Goal: Task Accomplishment & Management: Use online tool/utility

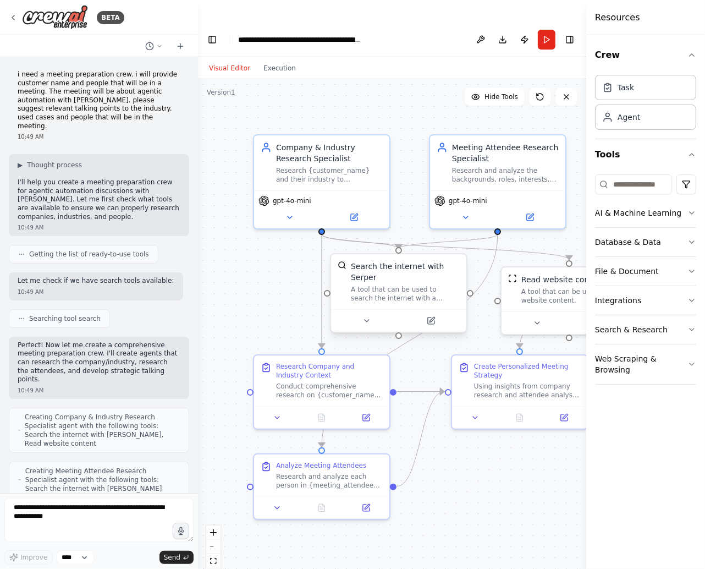
scroll to position [1116, 0]
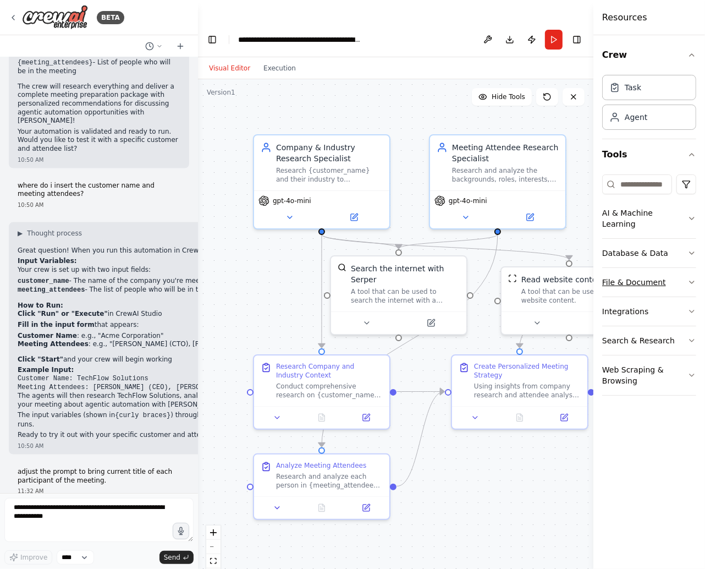
drag, startPoint x: 587, startPoint y: 282, endPoint x: 642, endPoint y: 279, distance: 55.0
click at [642, 279] on div "Resources Crew Task Agent Tools AI & Machine Learning Database & Data File & Do…" at bounding box center [649, 284] width 112 height 569
click at [125, 521] on textarea at bounding box center [98, 520] width 189 height 44
type textarea "**********"
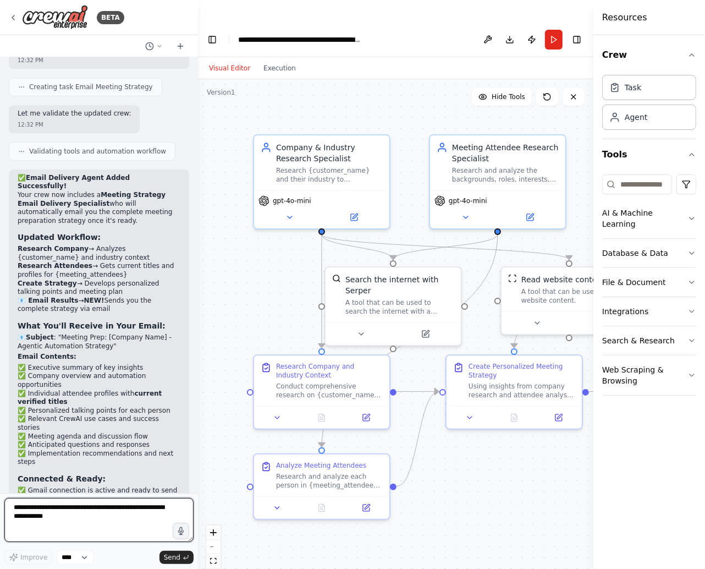
scroll to position [2545, 0]
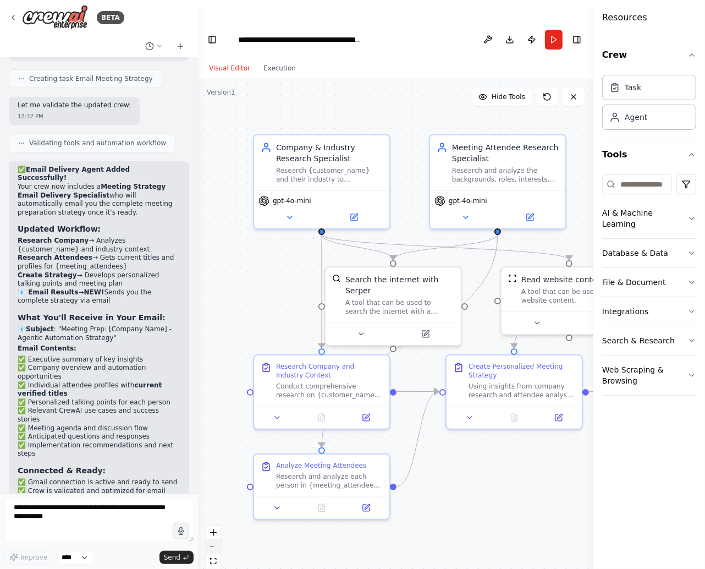
click at [213, 540] on button "zoom out" at bounding box center [213, 547] width 14 height 14
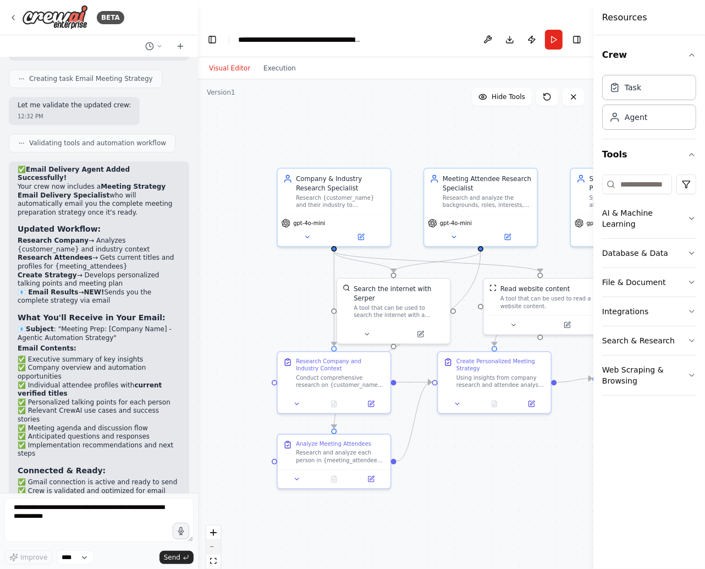
click at [213, 540] on button "zoom out" at bounding box center [213, 547] width 14 height 14
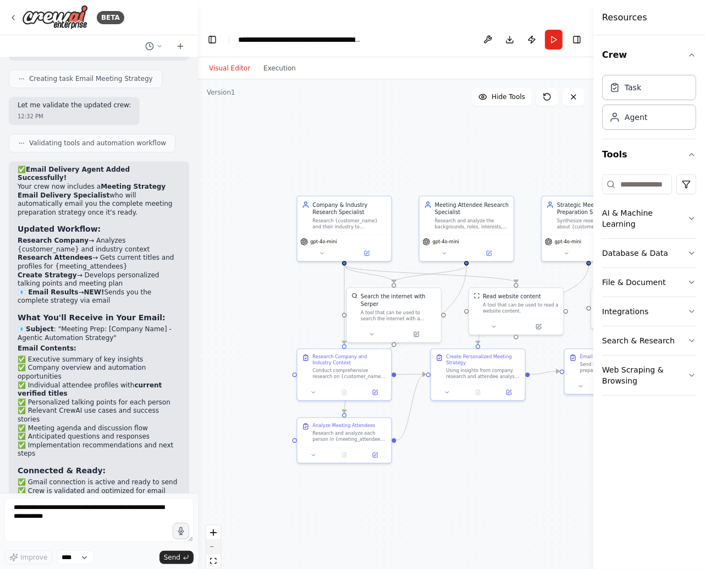
click at [213, 540] on button "zoom out" at bounding box center [213, 547] width 14 height 14
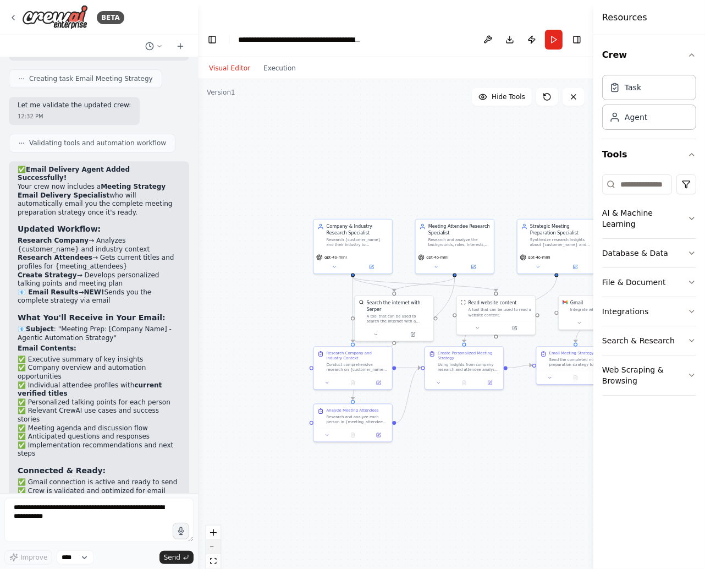
click at [213, 540] on button "zoom out" at bounding box center [213, 547] width 14 height 14
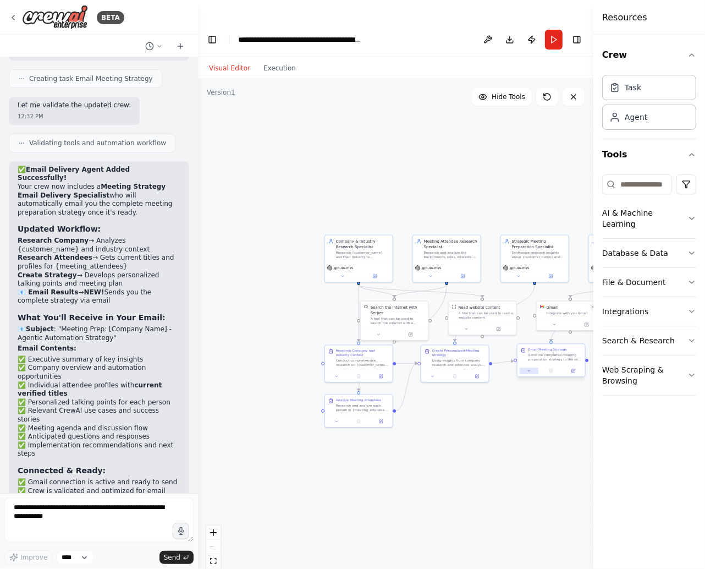
click at [531, 367] on button at bounding box center [529, 370] width 19 height 7
click at [216, 529] on icon "zoom in" at bounding box center [213, 532] width 7 height 7
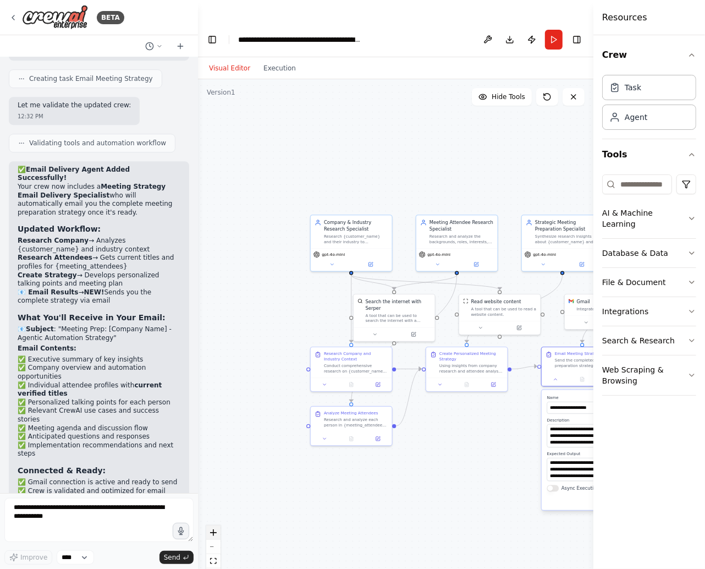
click at [216, 529] on icon "zoom in" at bounding box center [213, 532] width 7 height 7
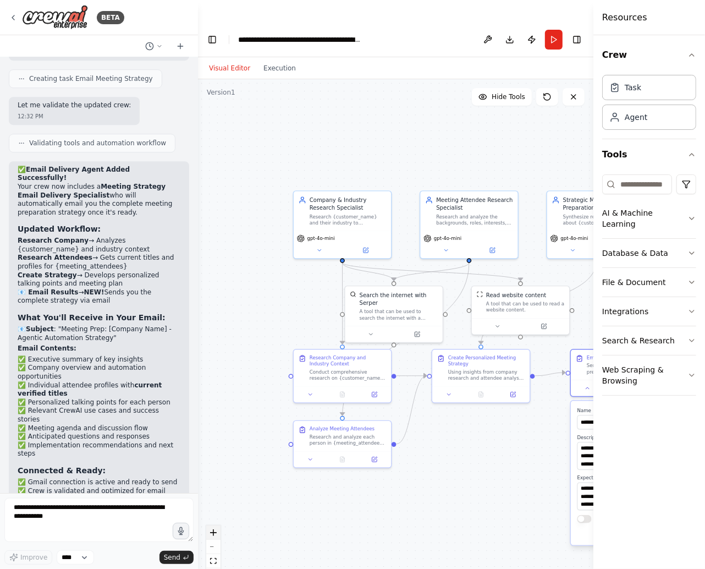
click at [216, 529] on icon "zoom in" at bounding box center [213, 532] width 7 height 7
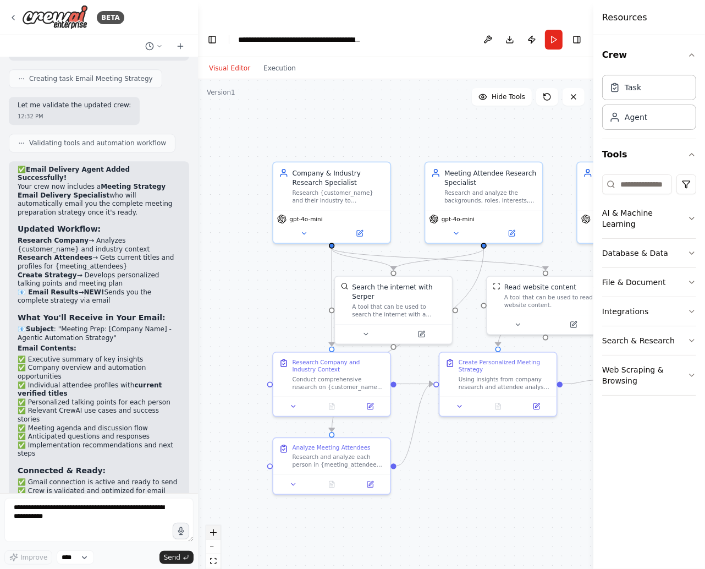
click at [216, 529] on icon "zoom in" at bounding box center [213, 532] width 7 height 7
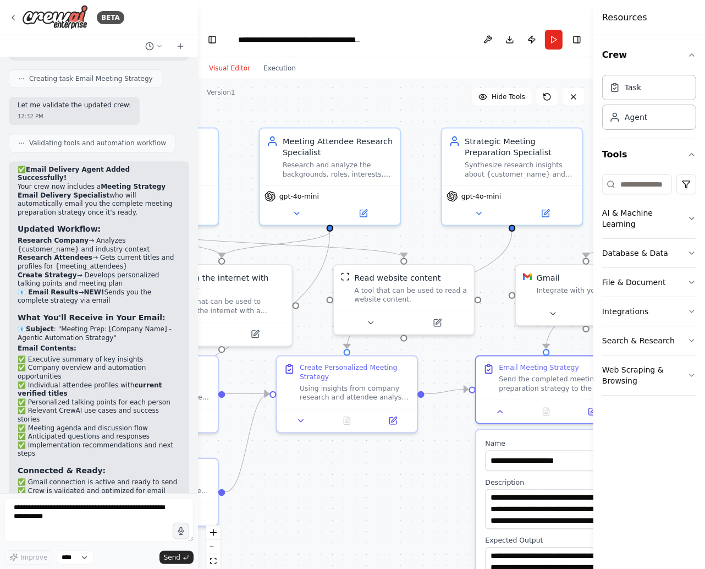
drag, startPoint x: 499, startPoint y: 472, endPoint x: 327, endPoint y: 474, distance: 171.6
click at [327, 474] on div ".deletable-edge-delete-btn { width: 20px; height: 20px; border: 0px solid #ffff…" at bounding box center [395, 334] width 395 height 511
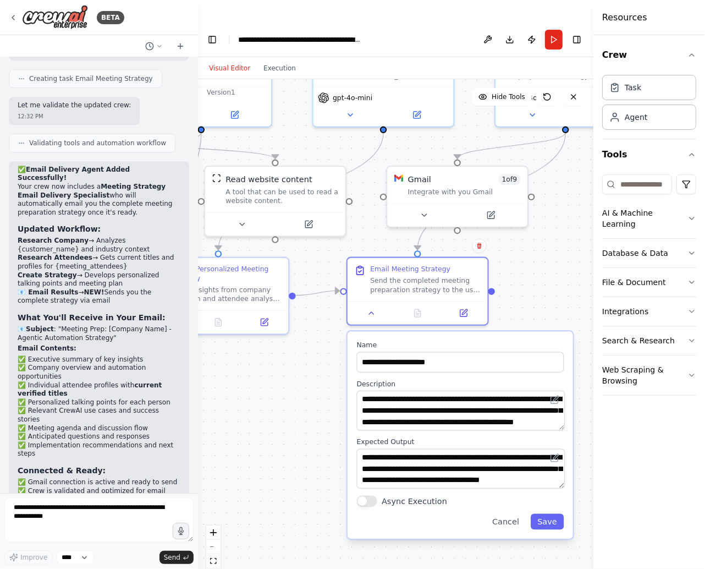
drag, startPoint x: 376, startPoint y: 469, endPoint x: 246, endPoint y: 368, distance: 163.5
click at [246, 368] on div ".deletable-edge-delete-btn { width: 20px; height: 20px; border: 0px solid #ffff…" at bounding box center [395, 334] width 395 height 511
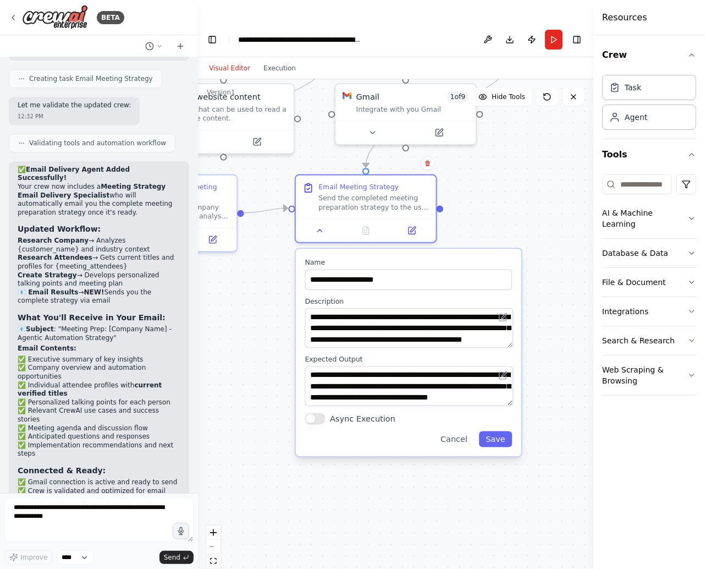
drag, startPoint x: 286, startPoint y: 401, endPoint x: 235, endPoint y: 320, distance: 96.1
click at [235, 320] on div ".deletable-edge-delete-btn { width: 20px; height: 20px; border: 0px solid #ffff…" at bounding box center [395, 334] width 395 height 511
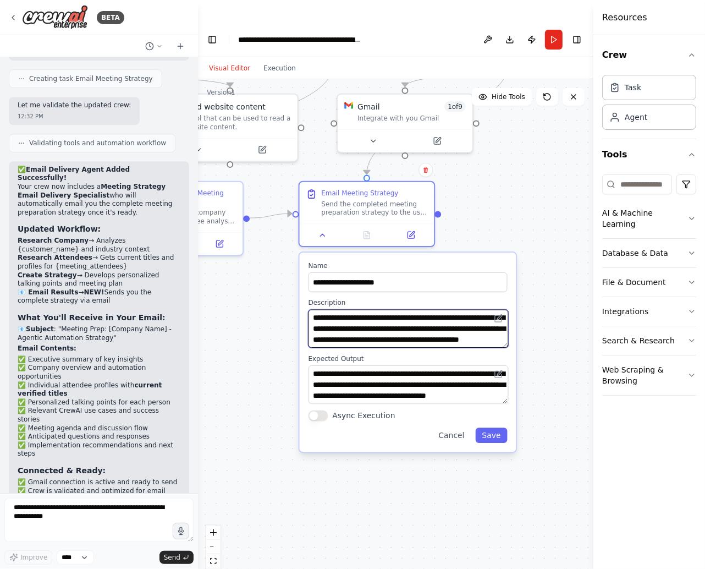
click at [331, 310] on textarea "**********" at bounding box center [409, 329] width 200 height 38
drag, startPoint x: 372, startPoint y: 306, endPoint x: 316, endPoint y: 303, distance: 55.6
click at [316, 310] on textarea "**********" at bounding box center [409, 329] width 200 height 38
type textarea "**********"
click at [481, 428] on button "Save" at bounding box center [492, 435] width 32 height 15
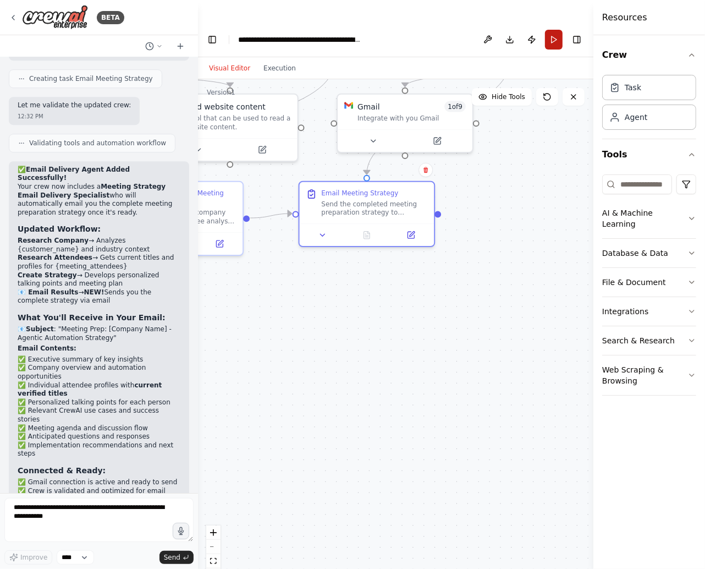
click at [555, 30] on button "Run" at bounding box center [554, 40] width 18 height 20
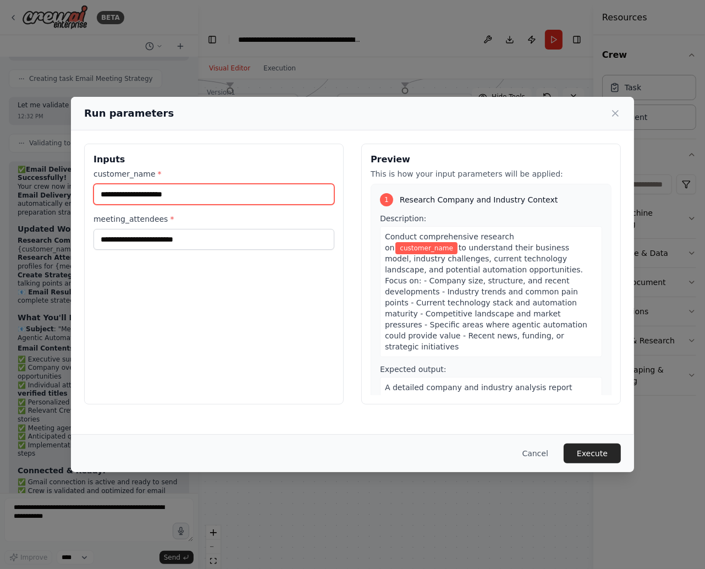
click at [273, 202] on input "customer_name *" at bounding box center [213, 194] width 241 height 21
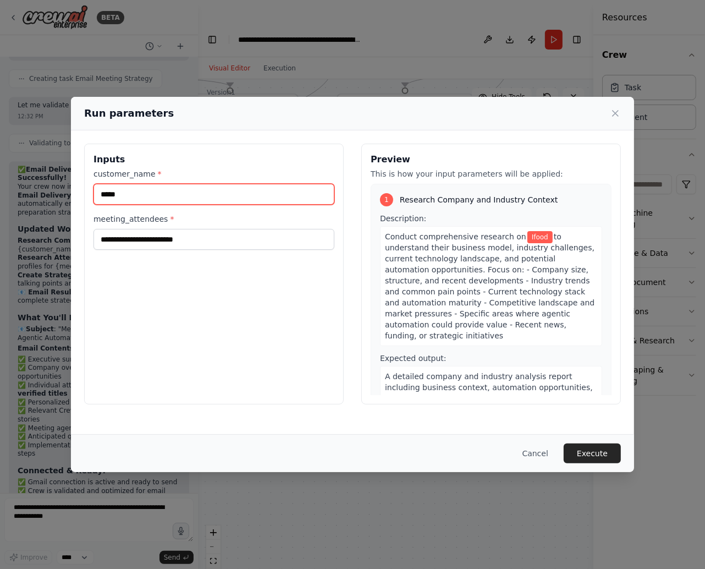
type input "*****"
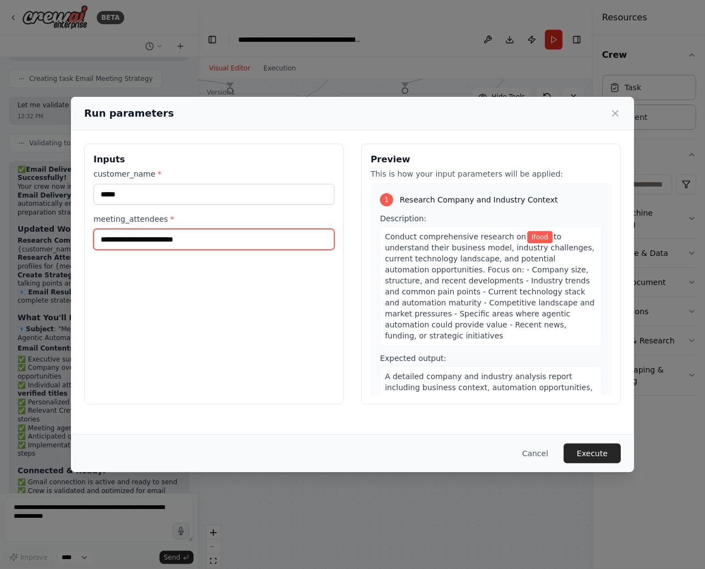
click at [245, 246] on input "meeting_attendees *" at bounding box center [213, 239] width 241 height 21
type input "**********"
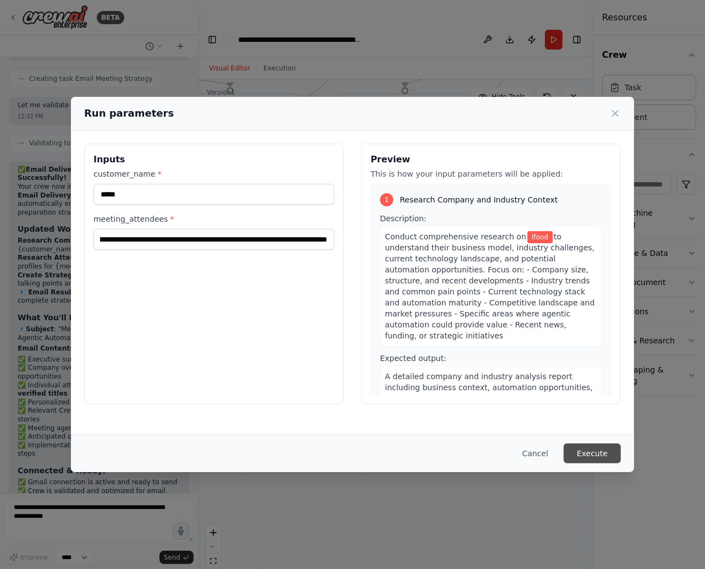
scroll to position [0, 0]
click at [583, 450] on button "Execute" at bounding box center [592, 453] width 57 height 20
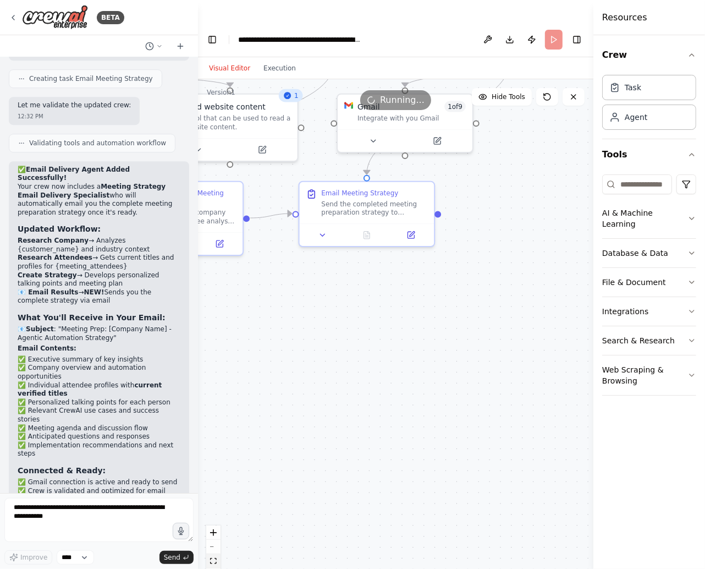
click at [214, 558] on icon "fit view" at bounding box center [213, 561] width 7 height 6
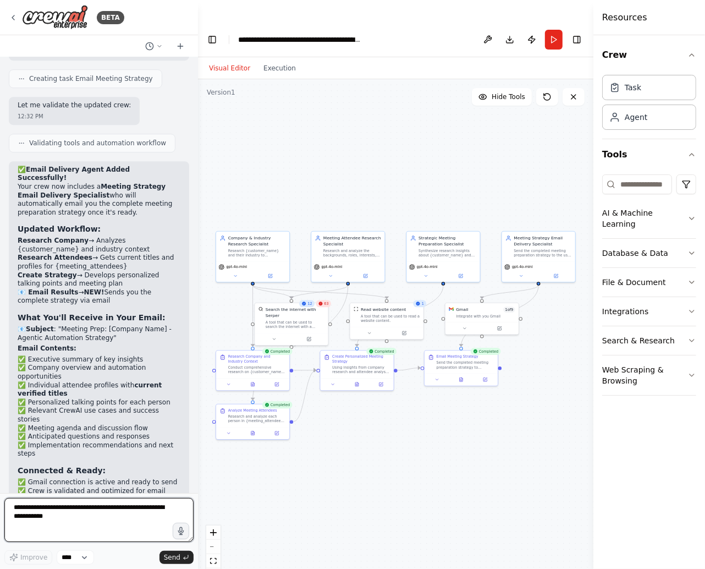
click at [47, 513] on textarea at bounding box center [98, 520] width 189 height 44
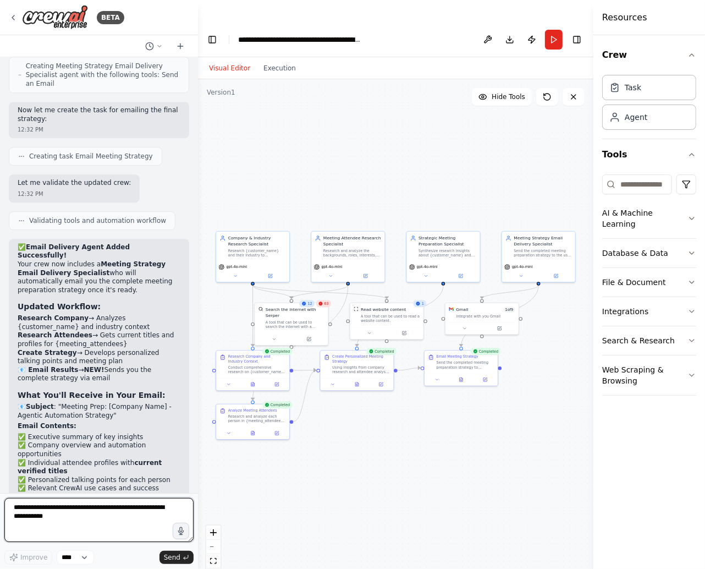
scroll to position [2545, 0]
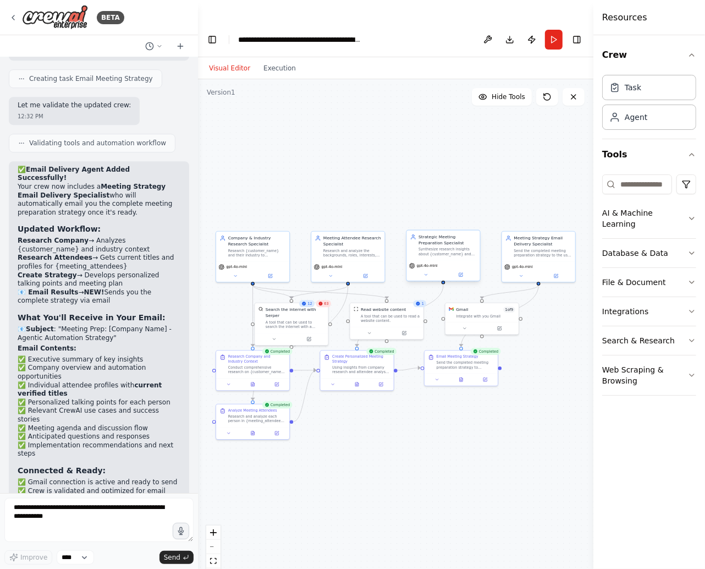
click at [436, 235] on div "Strategic Meeting Preparation Specialist Synthesize research insights about {cu…" at bounding box center [443, 245] width 73 height 30
click at [430, 271] on button at bounding box center [426, 274] width 34 height 7
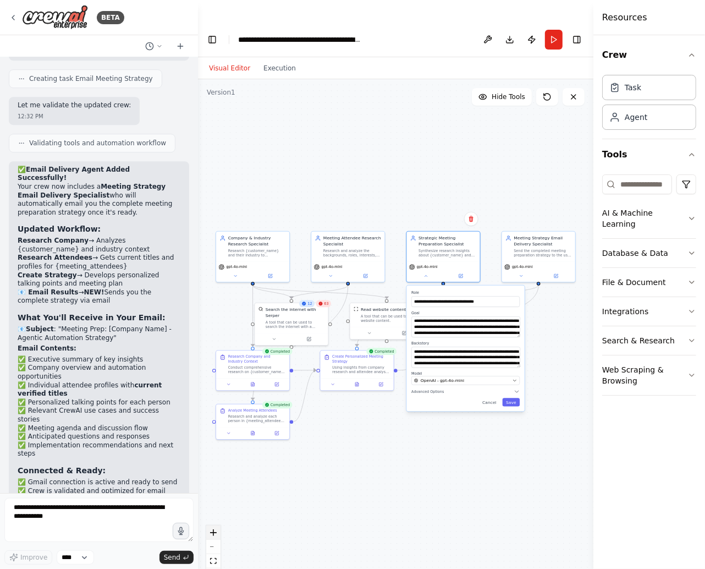
click at [213, 525] on button "zoom in" at bounding box center [213, 532] width 14 height 14
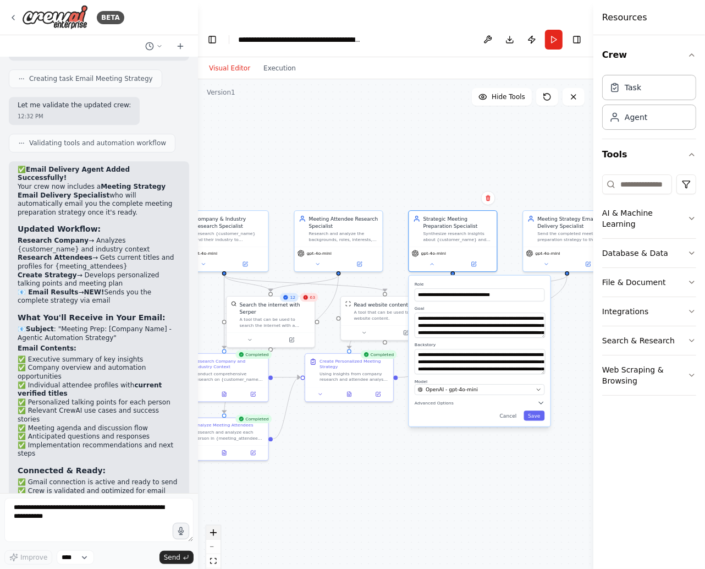
click at [213, 525] on button "zoom in" at bounding box center [213, 532] width 14 height 14
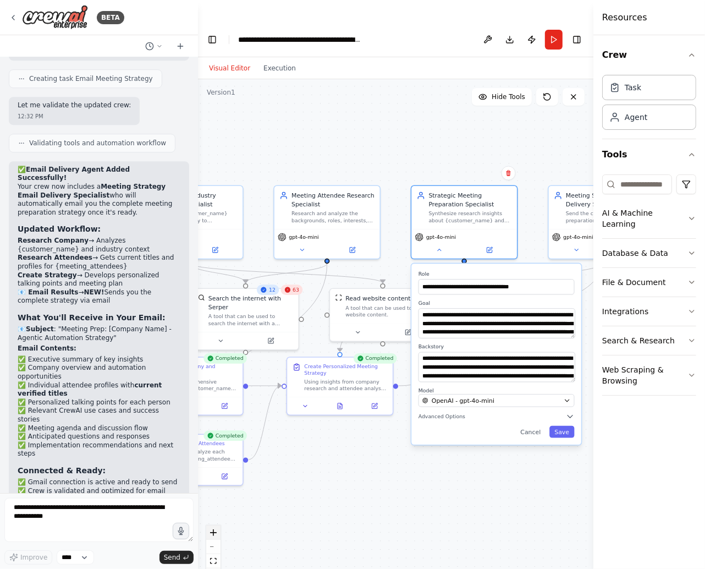
click at [213, 525] on button "zoom in" at bounding box center [213, 532] width 14 height 14
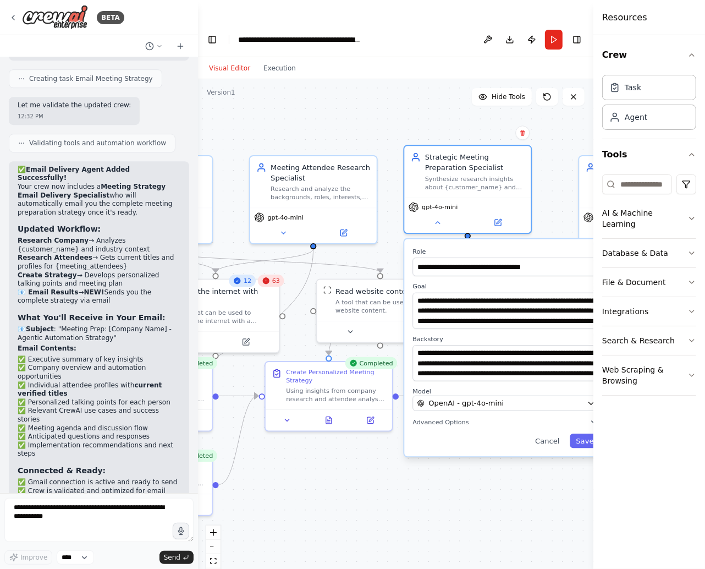
drag, startPoint x: 463, startPoint y: 234, endPoint x: 454, endPoint y: 228, distance: 9.9
click at [454, 247] on label "Role" at bounding box center [505, 251] width 187 height 8
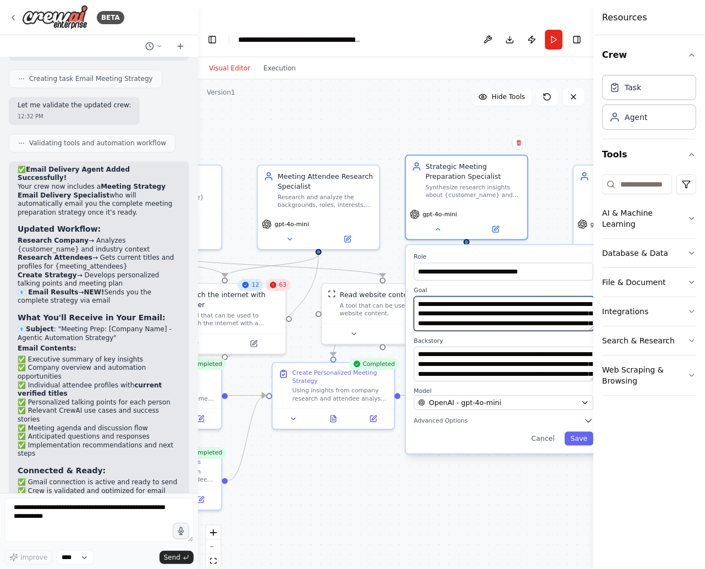
click at [449, 296] on textarea "**********" at bounding box center [504, 313] width 180 height 35
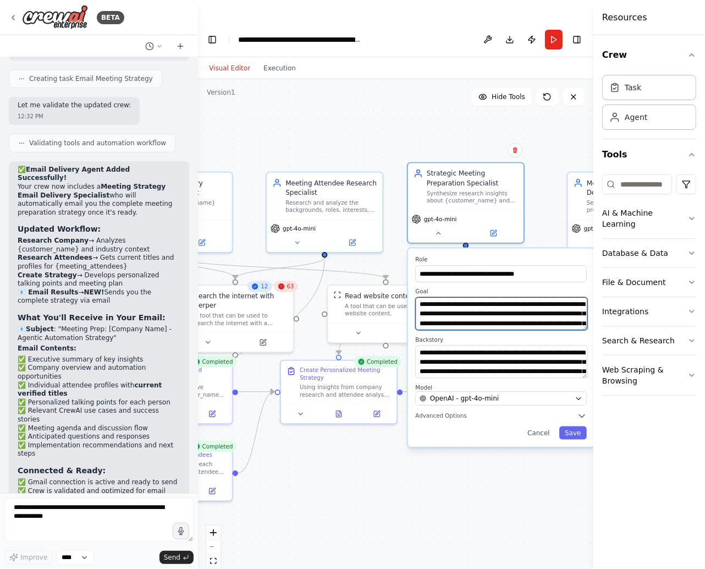
click at [500, 299] on textarea "**********" at bounding box center [501, 313] width 172 height 33
type textarea "**********"
click at [573, 426] on button "Save" at bounding box center [572, 432] width 27 height 13
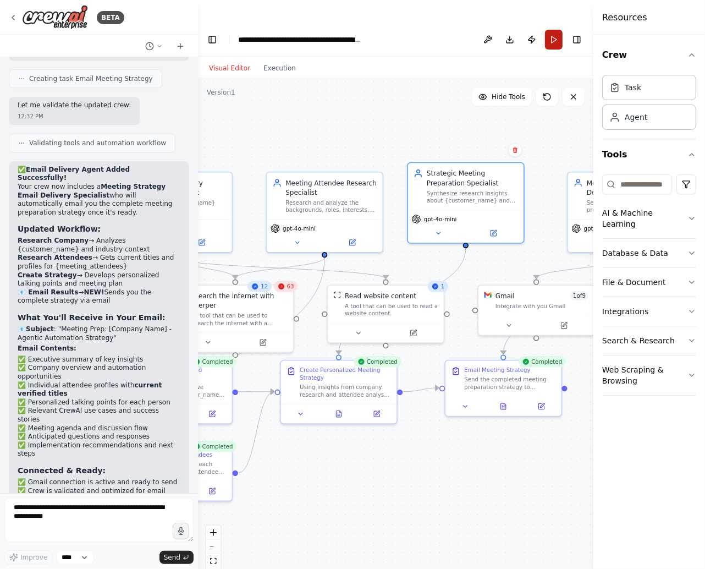
click at [553, 30] on button "Run" at bounding box center [554, 40] width 18 height 20
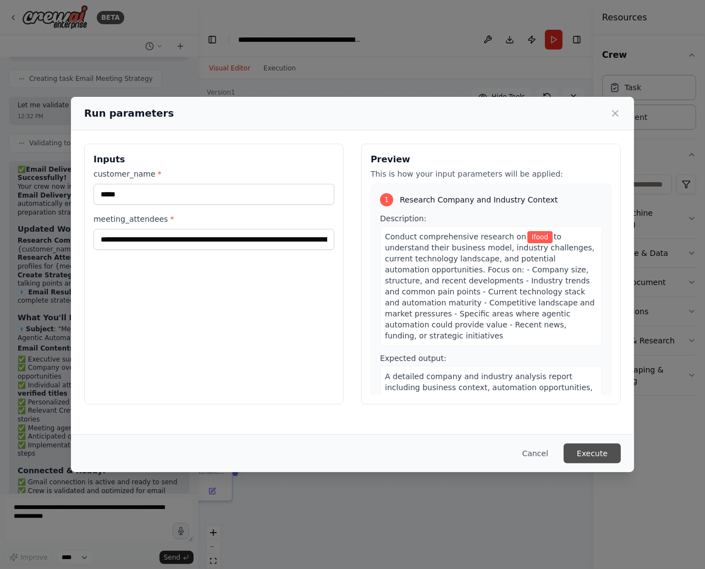
click at [580, 445] on button "Execute" at bounding box center [592, 453] width 57 height 20
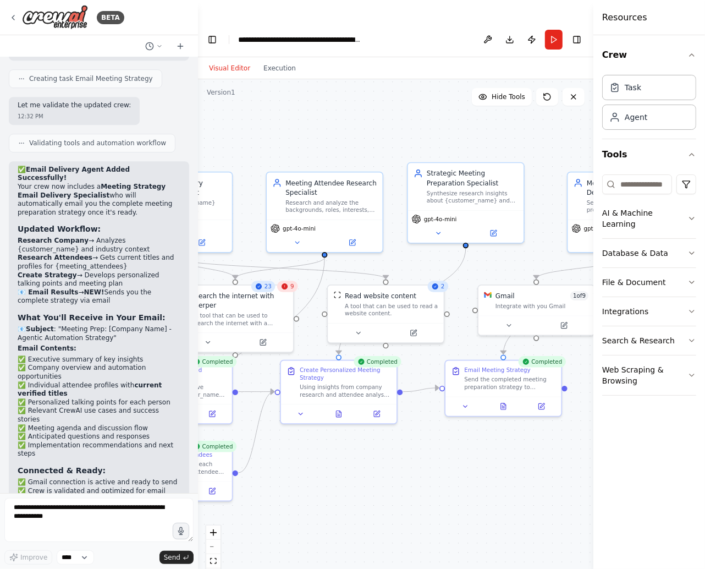
scroll to position [1976, 0]
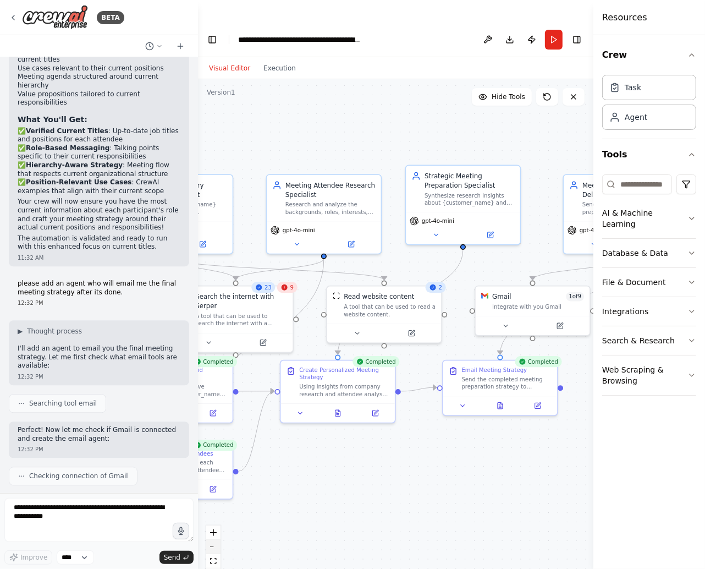
click at [216, 540] on button "zoom out" at bounding box center [213, 547] width 14 height 14
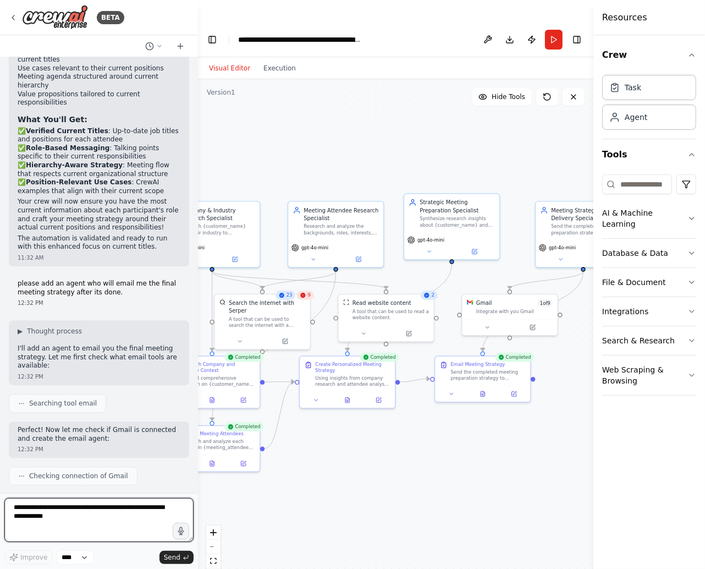
click at [104, 520] on textarea at bounding box center [98, 520] width 189 height 44
type textarea "*"
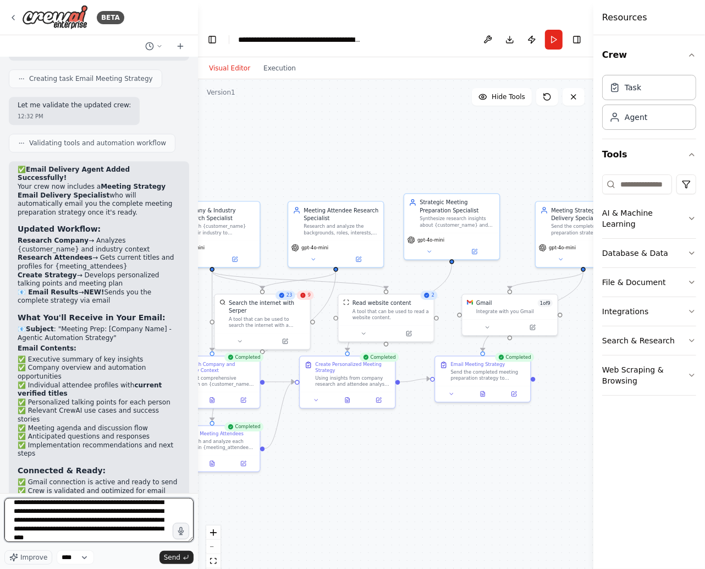
scroll to position [23, 0]
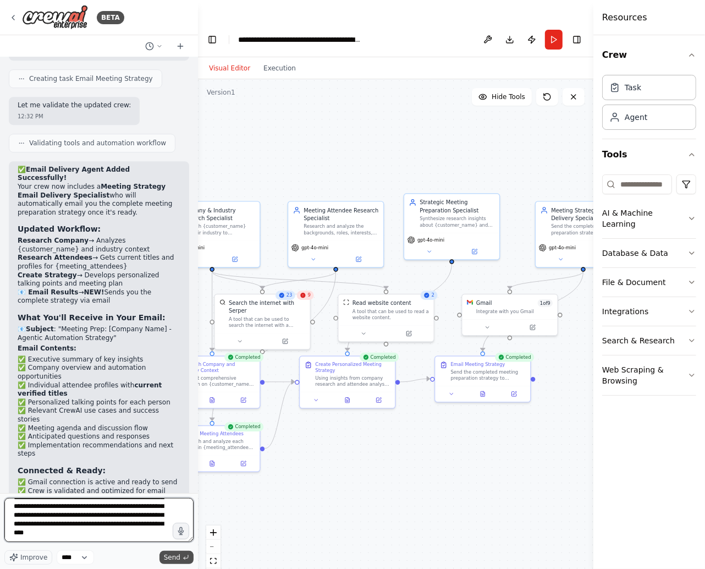
type textarea "**********"
click at [172, 555] on span "Send" at bounding box center [172, 557] width 16 height 9
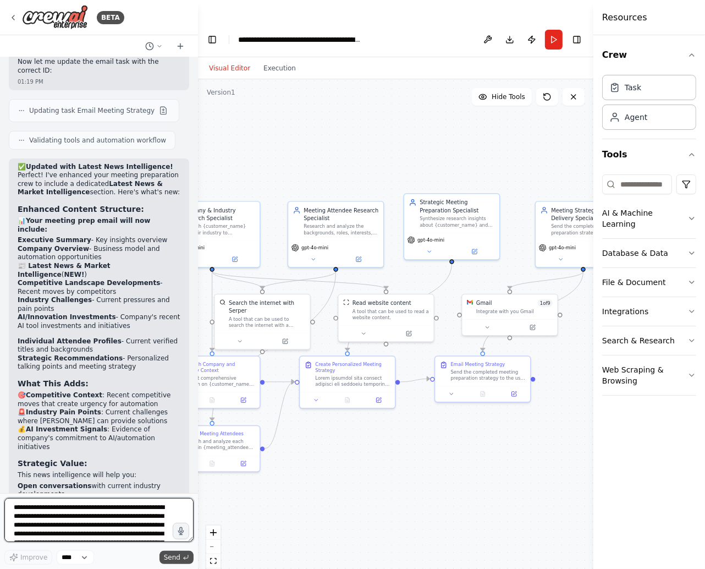
scroll to position [3461, 0]
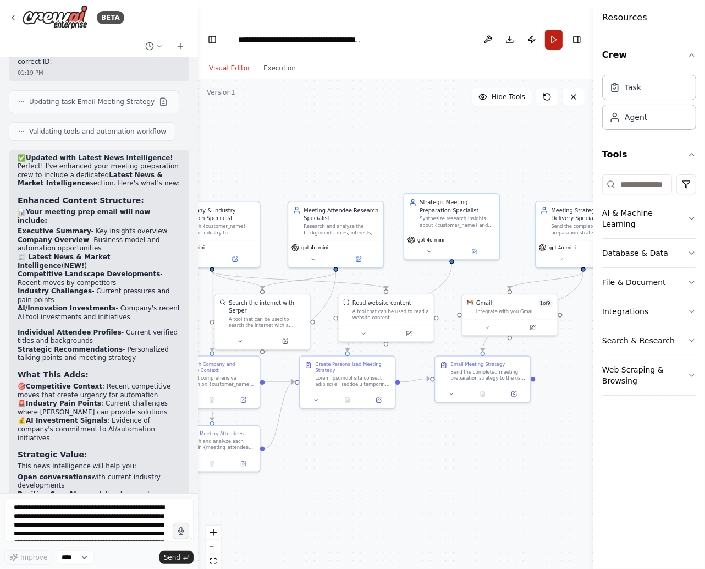
click at [553, 30] on button "Run" at bounding box center [554, 40] width 18 height 20
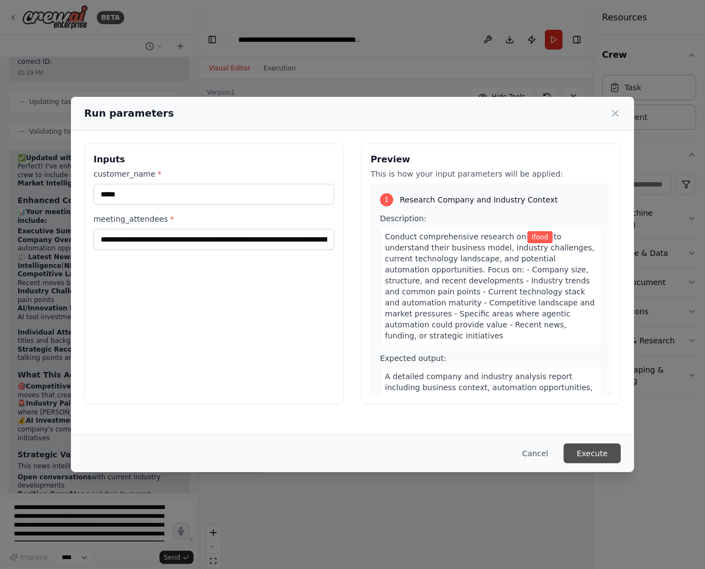
click at [577, 453] on button "Execute" at bounding box center [592, 453] width 57 height 20
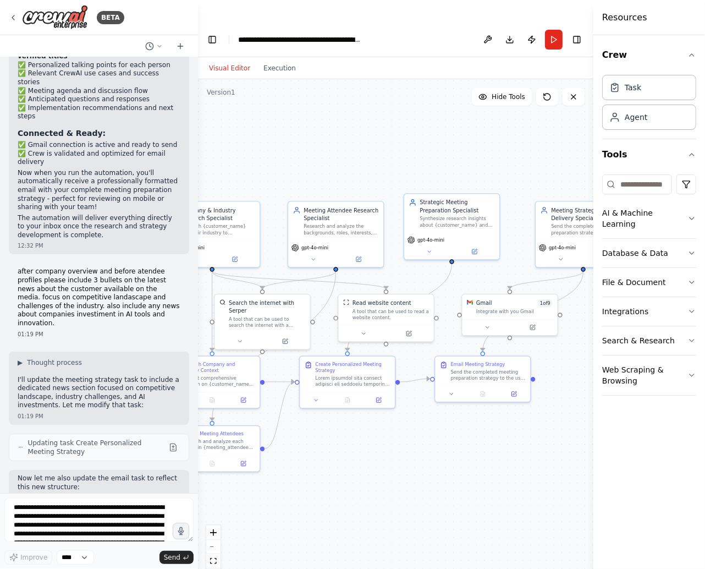
scroll to position [2878, 0]
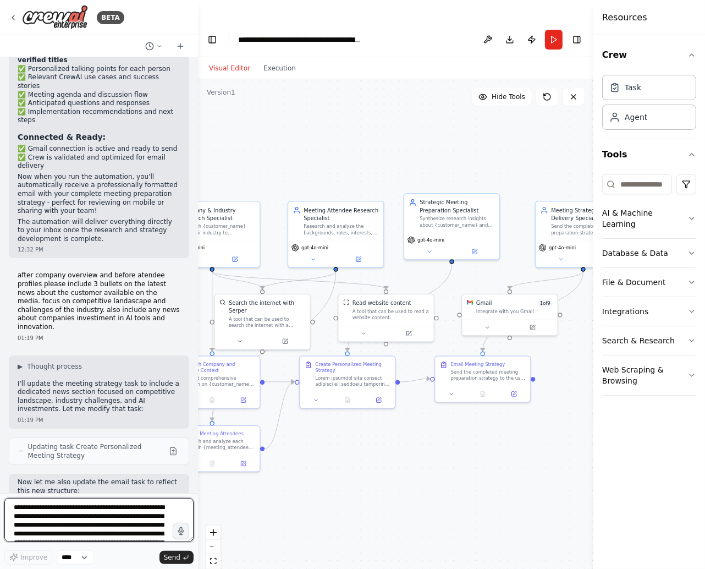
click at [98, 527] on textarea "**********" at bounding box center [98, 520] width 189 height 44
click at [24, 519] on textarea "**********" at bounding box center [98, 520] width 189 height 44
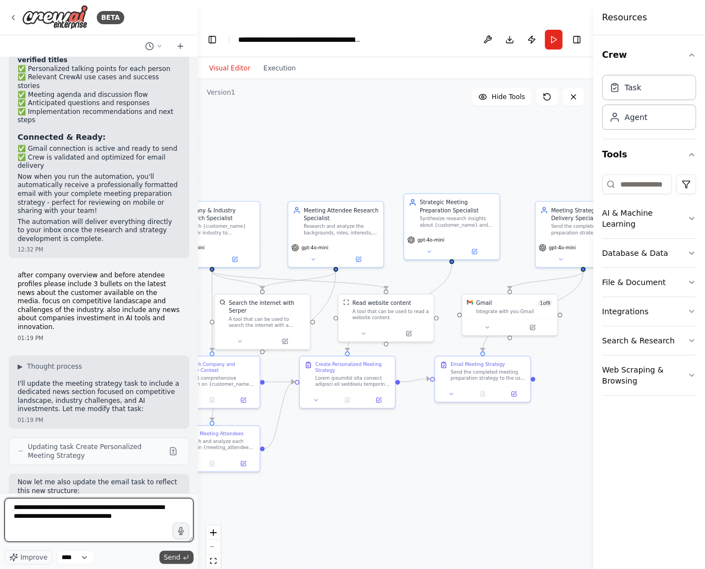
type textarea "**********"
click at [167, 553] on span "Send" at bounding box center [172, 557] width 16 height 9
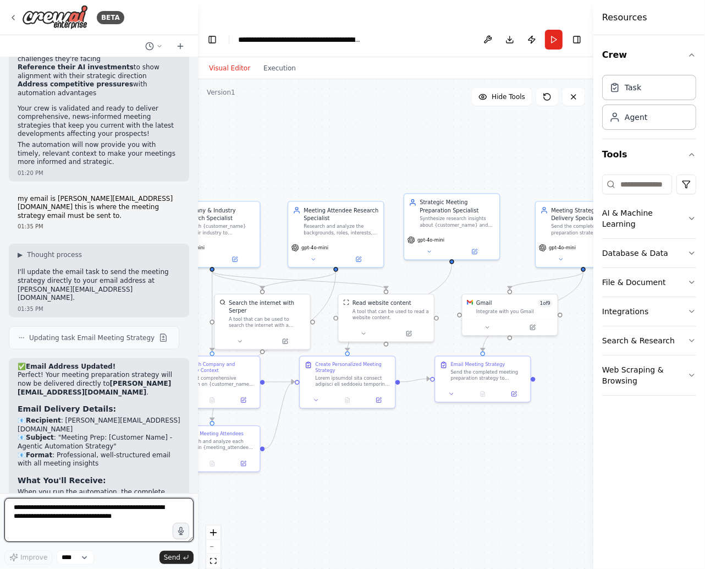
scroll to position [3905, 0]
click at [550, 30] on button "Run" at bounding box center [554, 40] width 18 height 20
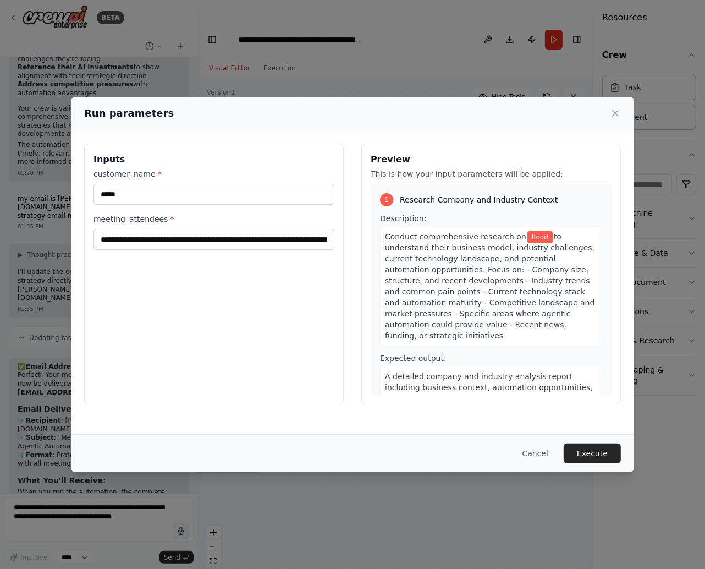
click at [36, 522] on div "**********" at bounding box center [352, 284] width 705 height 569
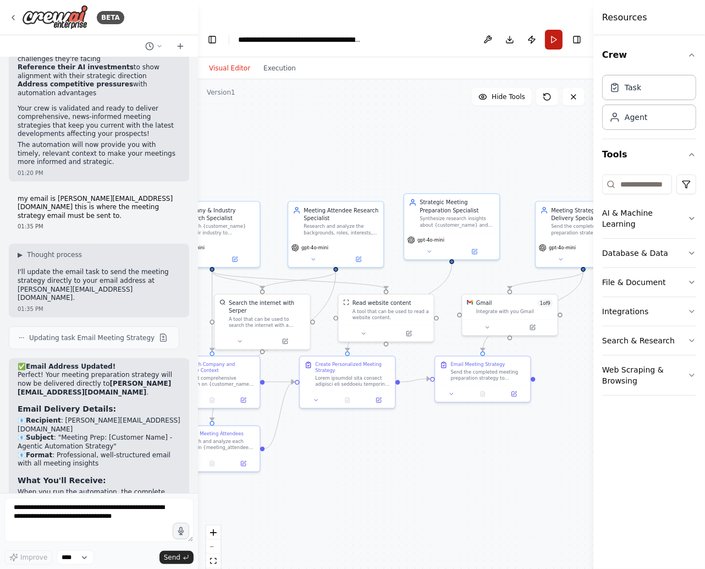
click at [550, 30] on button "Run" at bounding box center [554, 40] width 18 height 20
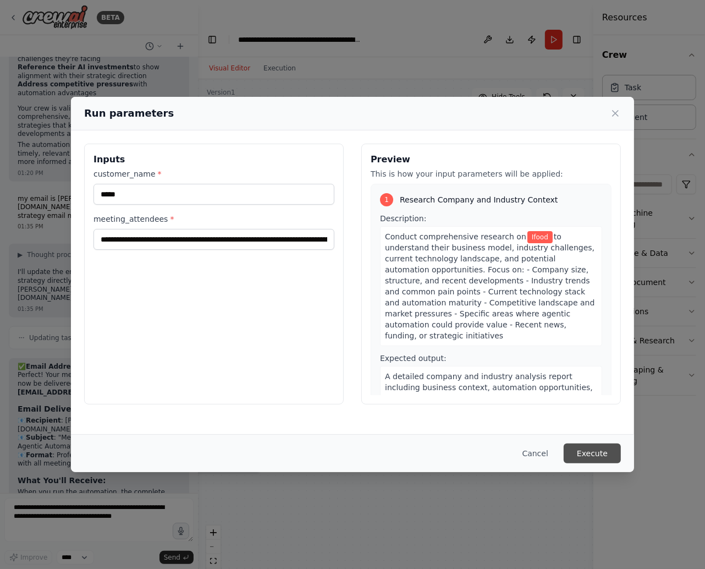
click at [585, 448] on button "Execute" at bounding box center [592, 453] width 57 height 20
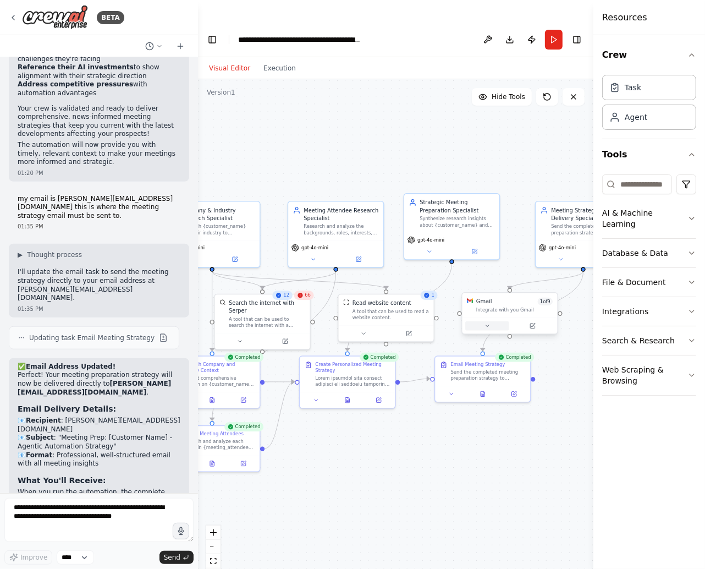
click at [489, 323] on icon at bounding box center [487, 326] width 6 height 6
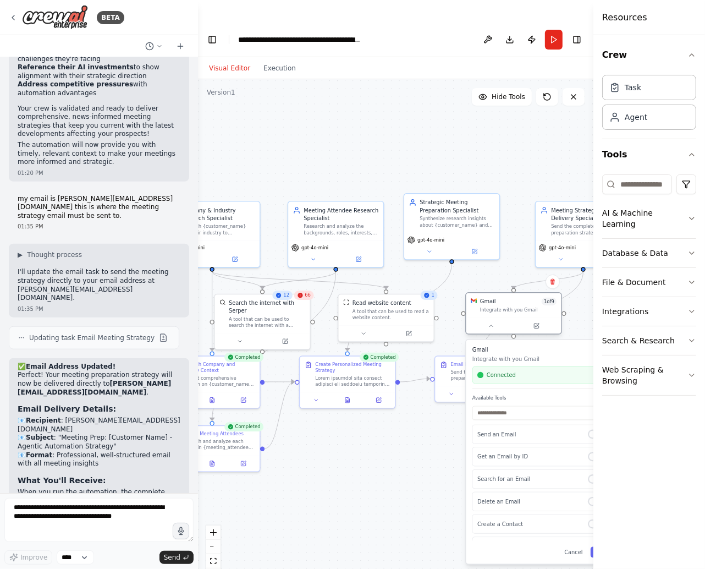
click at [499, 294] on div "Gmail 1 of 9 Integrate with you Gmail" at bounding box center [513, 305] width 95 height 25
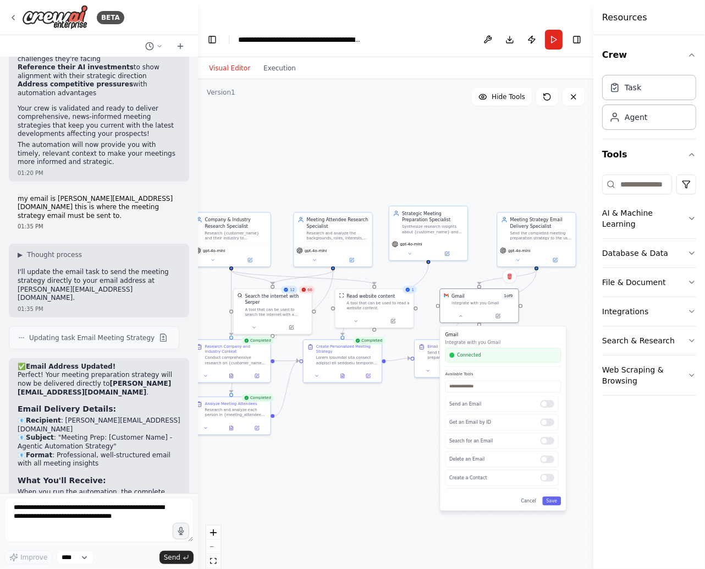
click at [392, 368] on div ".deletable-edge-delete-btn { width: 20px; height: 20px; border: 0px solid #ffff…" at bounding box center [395, 334] width 395 height 511
click at [455, 366] on button at bounding box center [454, 370] width 27 height 8
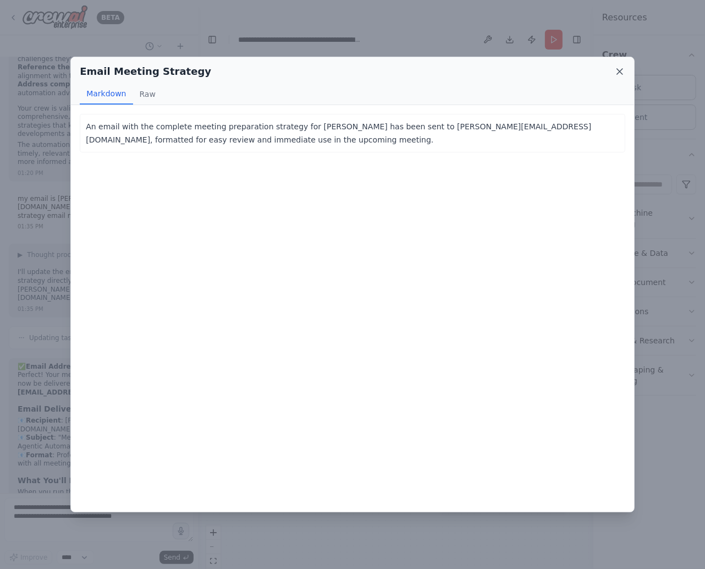
click at [617, 69] on icon at bounding box center [619, 71] width 5 height 5
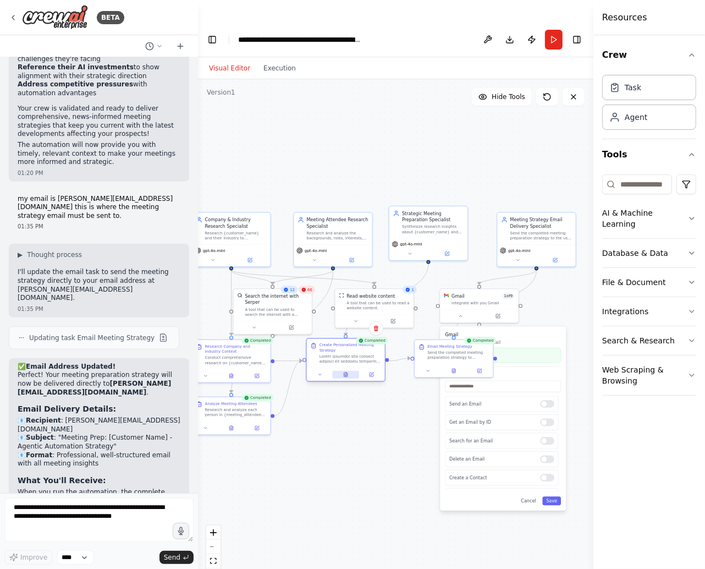
click at [345, 372] on icon at bounding box center [345, 374] width 5 height 5
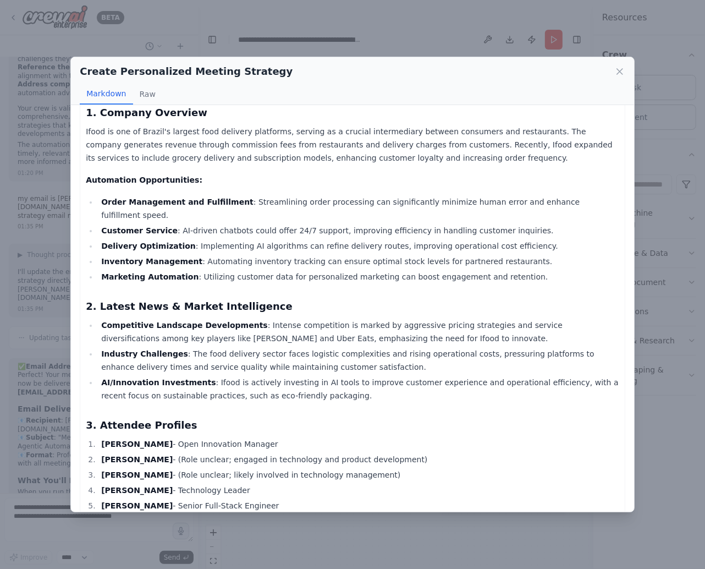
scroll to position [0, 0]
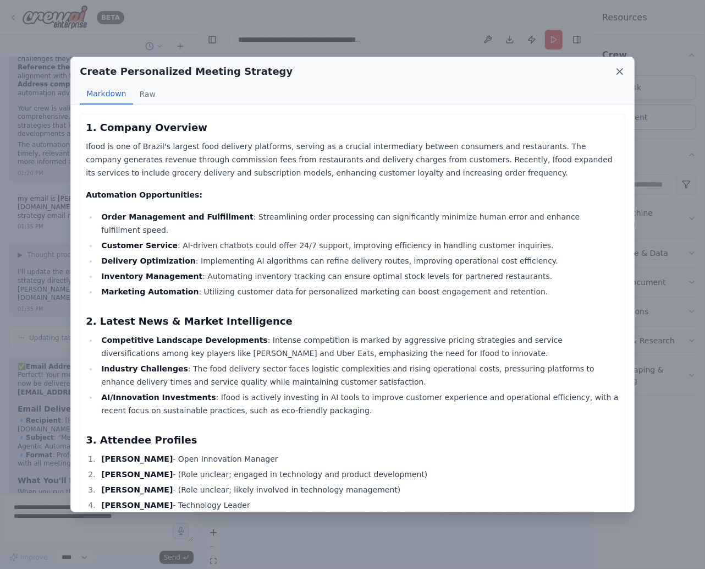
click at [620, 71] on icon at bounding box center [619, 71] width 5 height 5
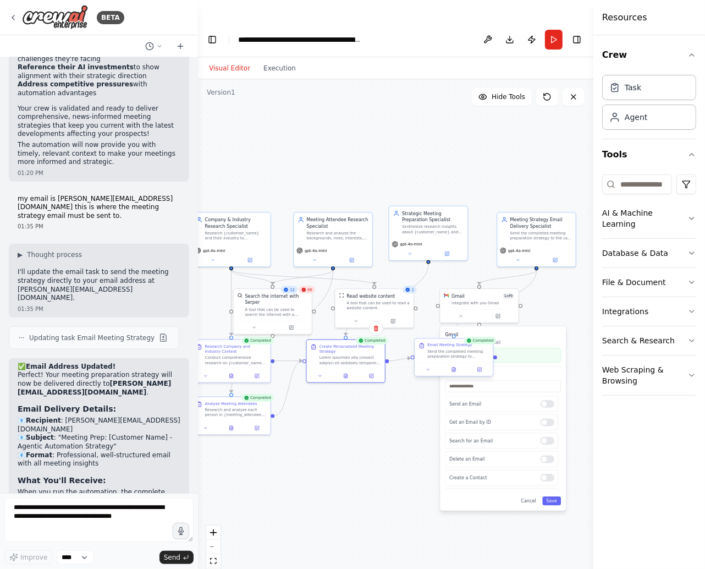
click at [441, 349] on div "Send the completed meeting preparation strategy to [PERSON_NAME][EMAIL_ADDRESS]…" at bounding box center [458, 354] width 62 height 10
click at [457, 366] on button at bounding box center [454, 370] width 27 height 8
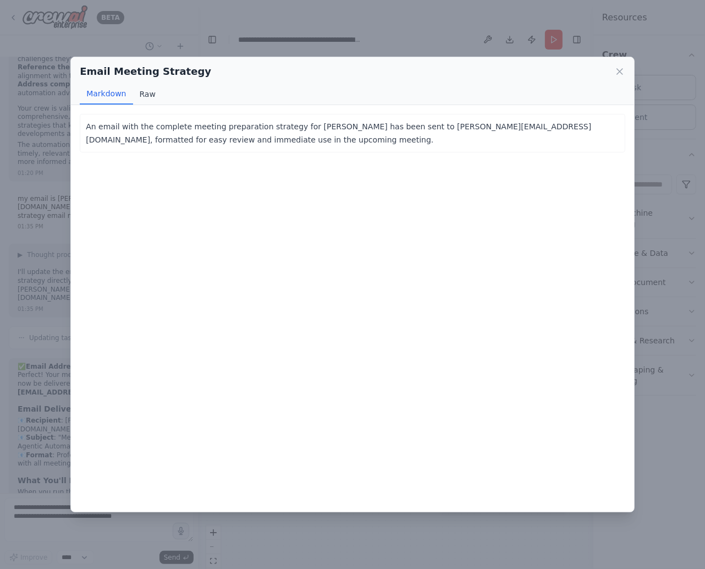
click at [146, 94] on button "Raw" at bounding box center [147, 94] width 29 height 21
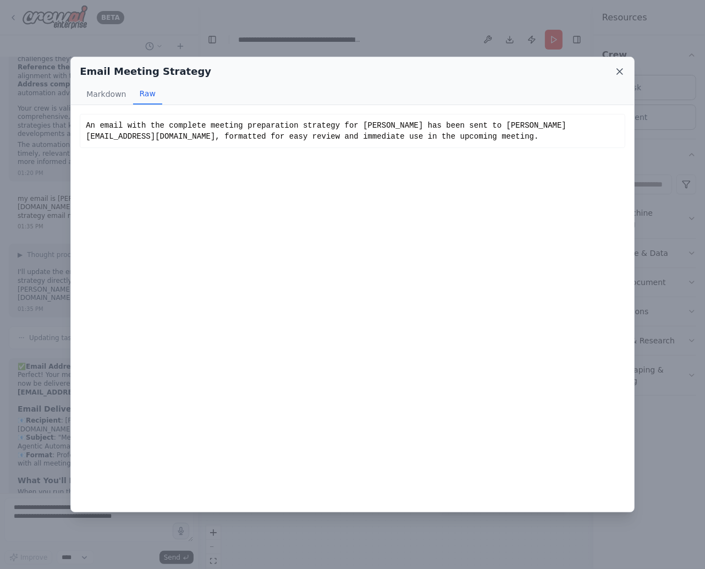
click at [622, 75] on icon at bounding box center [619, 71] width 11 height 11
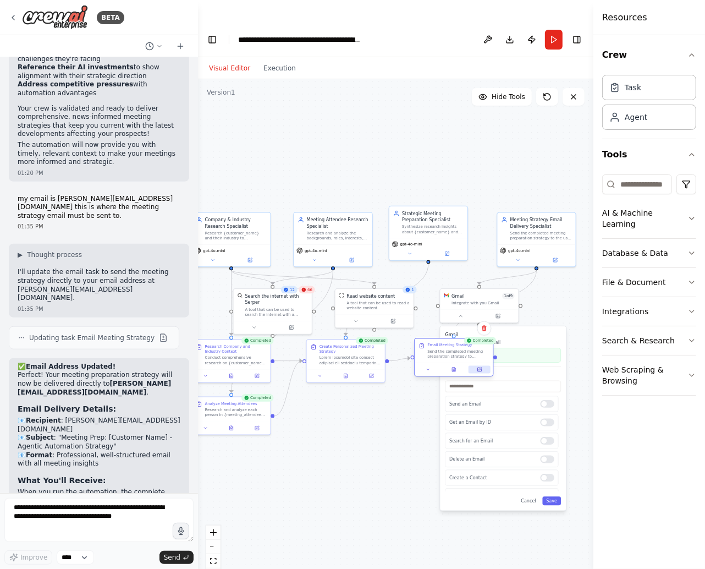
click at [478, 367] on icon at bounding box center [479, 369] width 4 height 4
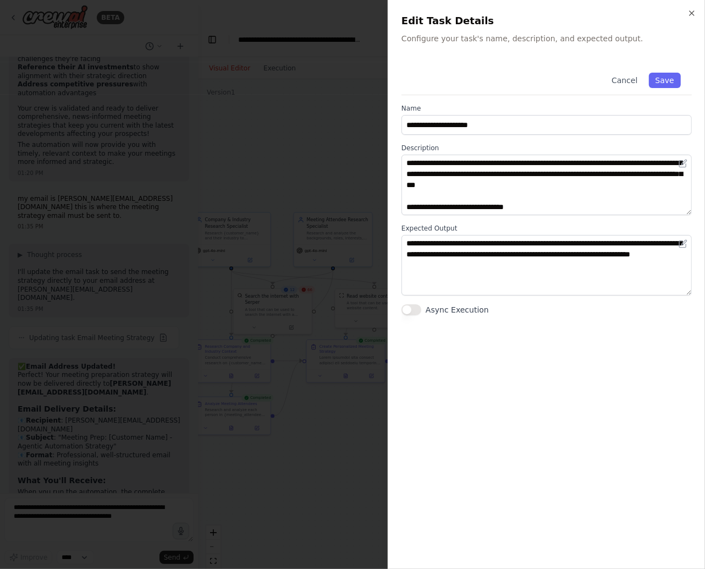
click at [419, 313] on button "Async Execution" at bounding box center [411, 309] width 20 height 11
click at [406, 309] on button "Async Execution" at bounding box center [411, 309] width 20 height 11
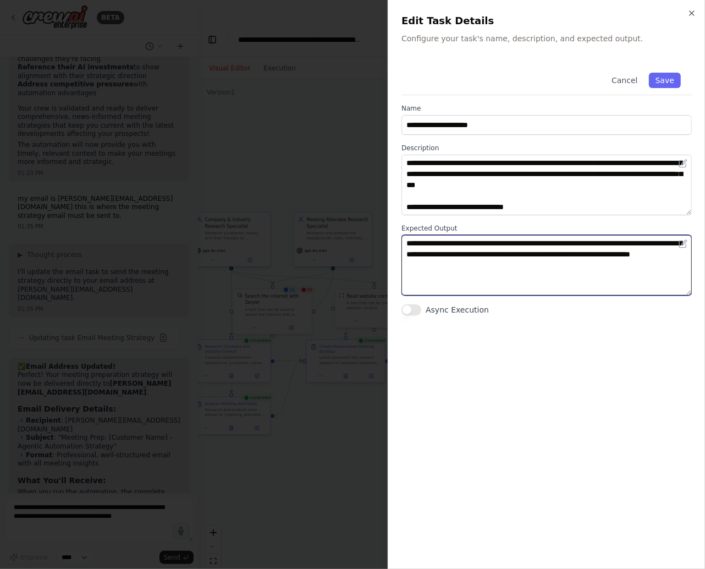
drag, startPoint x: 507, startPoint y: 241, endPoint x: 537, endPoint y: 243, distance: 30.3
click at [537, 243] on textarea "**********" at bounding box center [546, 265] width 290 height 60
type textarea "**********"
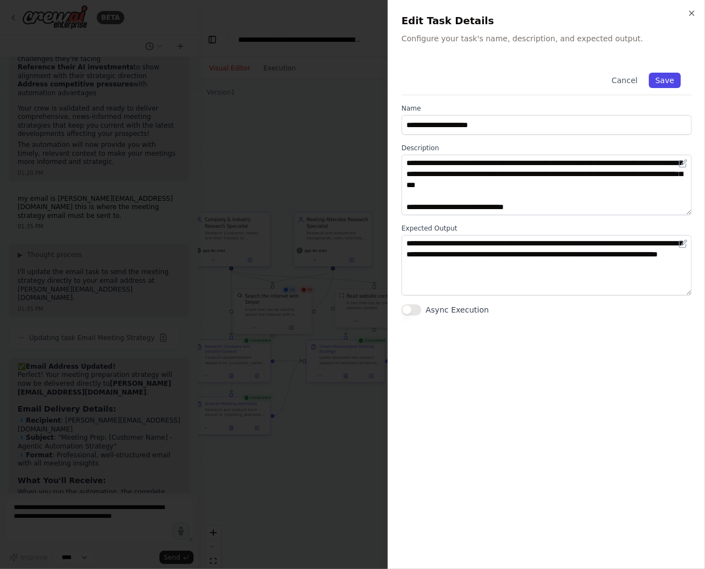
click at [658, 81] on button "Save" at bounding box center [665, 80] width 32 height 15
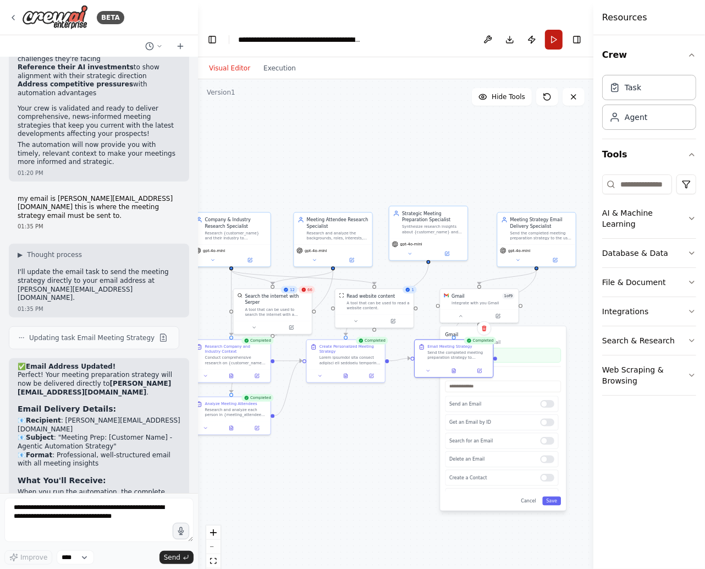
click at [551, 30] on button "Run" at bounding box center [554, 40] width 18 height 20
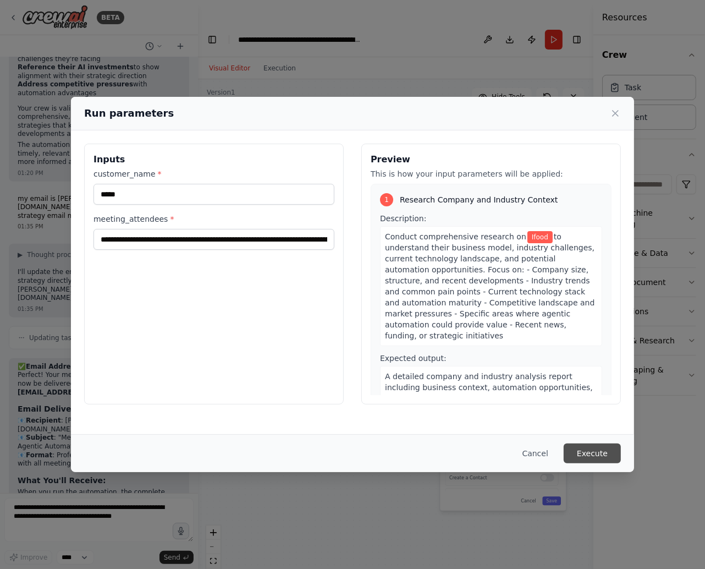
click at [586, 452] on button "Execute" at bounding box center [592, 453] width 57 height 20
